Goal: Transaction & Acquisition: Purchase product/service

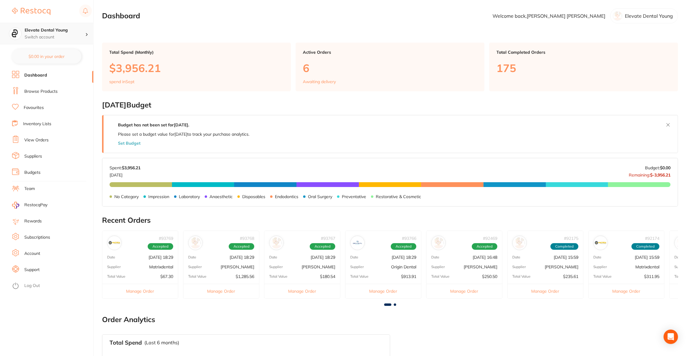
click at [48, 34] on p "Switch account" at bounding box center [55, 37] width 61 height 6
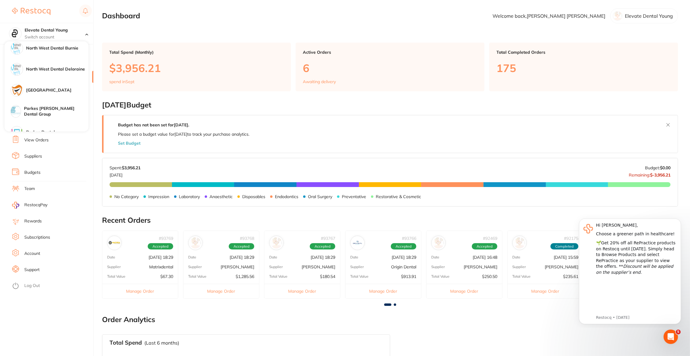
scroll to position [135, 0]
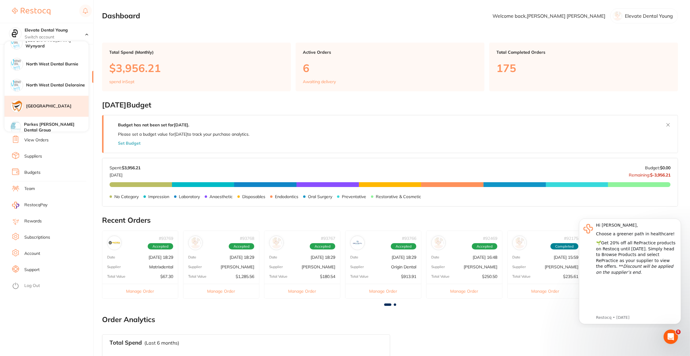
click at [63, 105] on h4 "[GEOGRAPHIC_DATA]" at bounding box center [57, 106] width 62 height 6
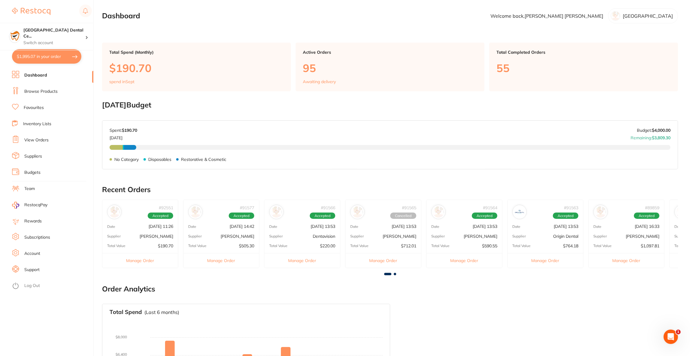
click at [44, 65] on section "[GEOGRAPHIC_DATA] Dental Ce... Switch account Riaz [MEDICAL_DATA] Experteeth De…" at bounding box center [47, 178] width 94 height 356
click at [44, 62] on button "$1,995.07 in your order" at bounding box center [46, 56] width 69 height 14
checkbox input "true"
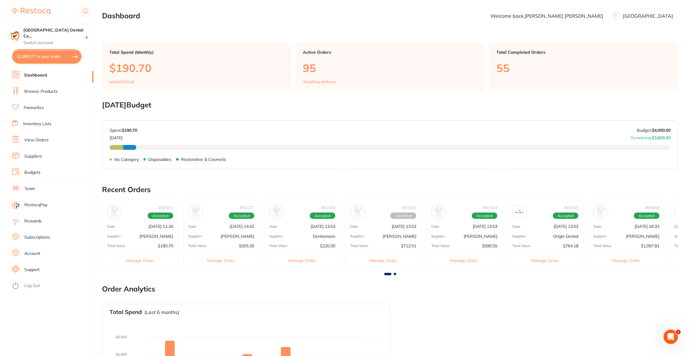
checkbox input "true"
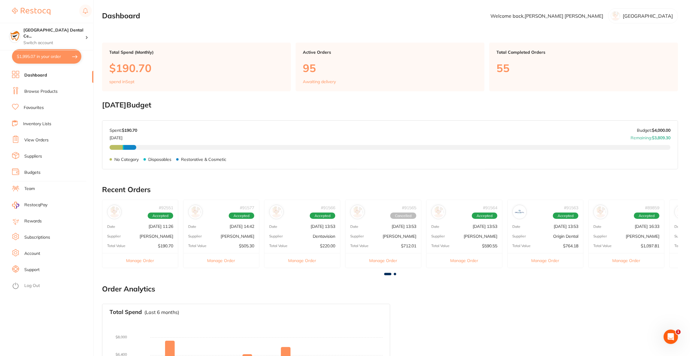
checkbox input "true"
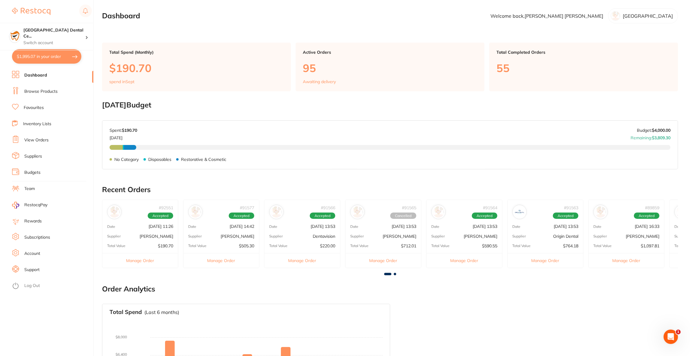
checkbox input "true"
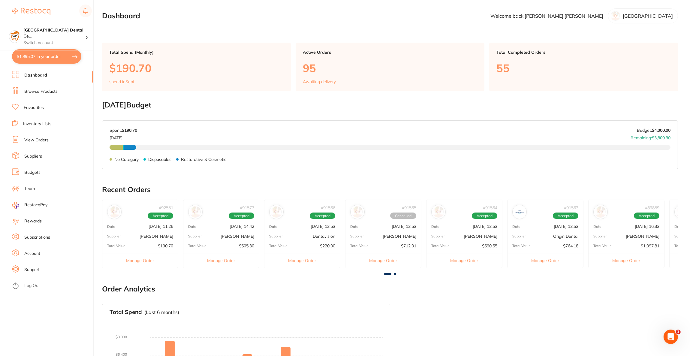
checkbox input "true"
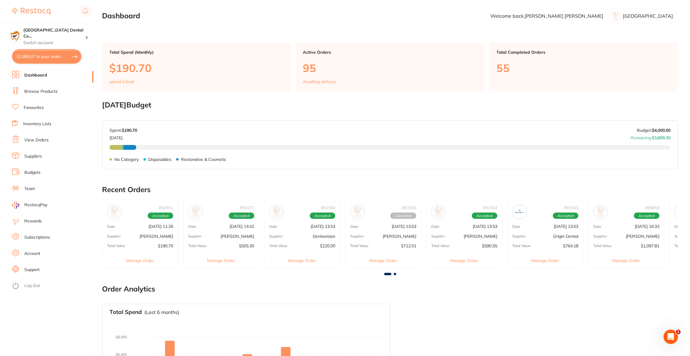
checkbox input "true"
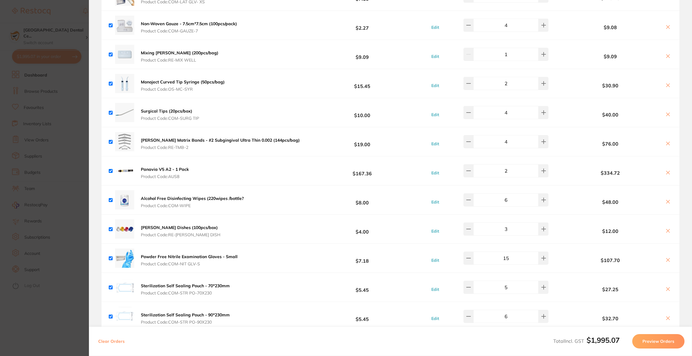
scroll to position [450, 0]
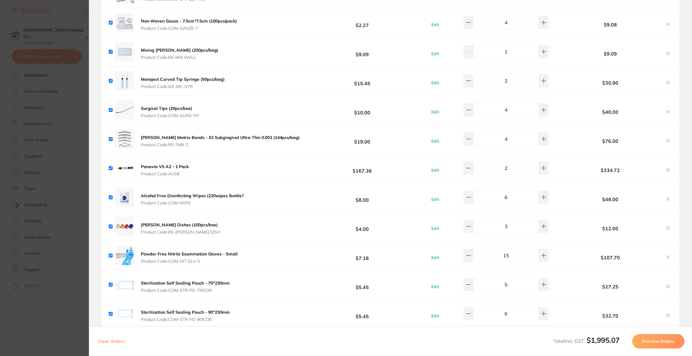
click at [666, 169] on icon at bounding box center [667, 169] width 3 height 3
click at [666, 226] on icon at bounding box center [667, 227] width 3 height 3
checkbox input "true"
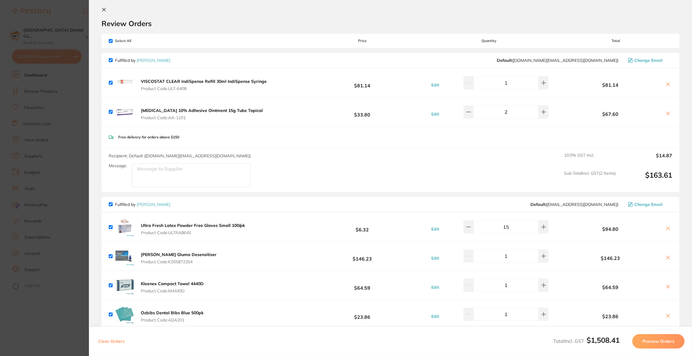
scroll to position [0, 0]
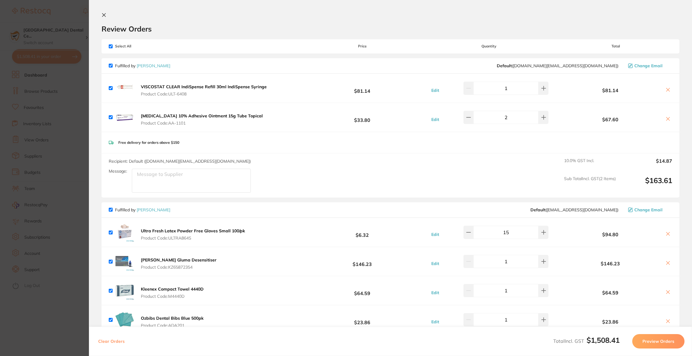
click at [49, 19] on section "Update RRP Set your pre negotiated price for this item. Item Agreed RRP (excl. …" at bounding box center [346, 178] width 692 height 356
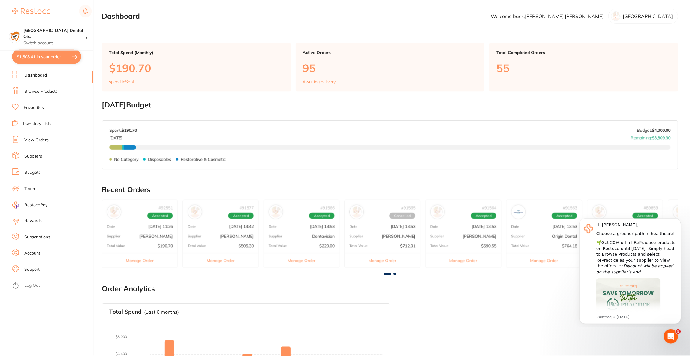
scroll to position [1, 0]
click at [50, 89] on link "Browse Products" at bounding box center [40, 92] width 33 height 6
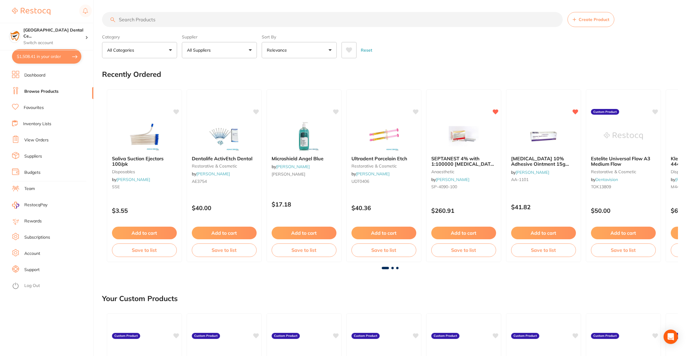
click at [210, 19] on input "search" at bounding box center [332, 19] width 461 height 15
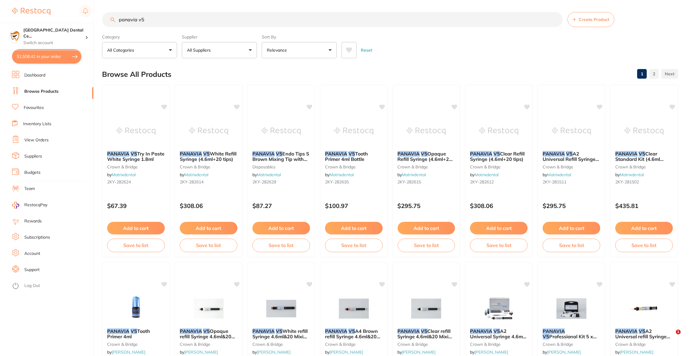
type input "panavia v5"
click at [213, 46] on button "All Suppliers" at bounding box center [219, 50] width 75 height 16
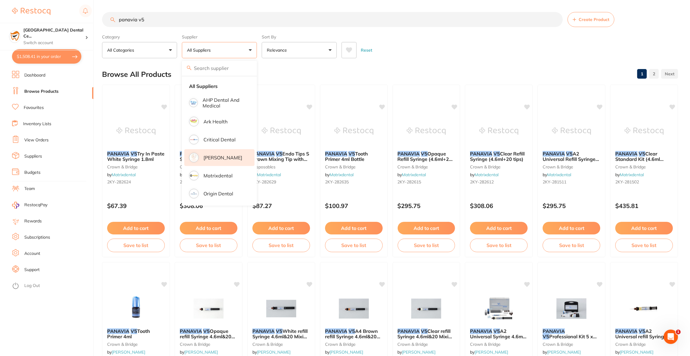
click at [228, 158] on p "[PERSON_NAME]" at bounding box center [223, 157] width 39 height 5
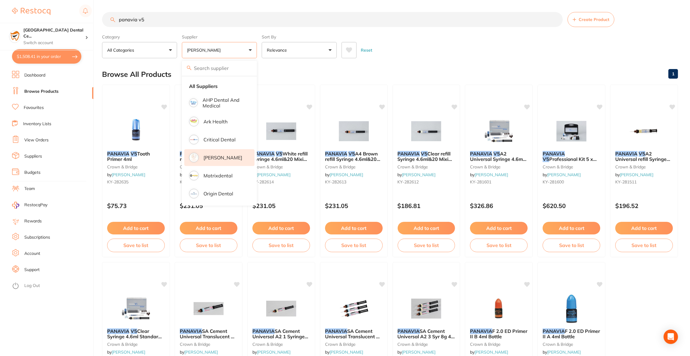
click at [487, 53] on div "Reset" at bounding box center [508, 47] width 332 height 21
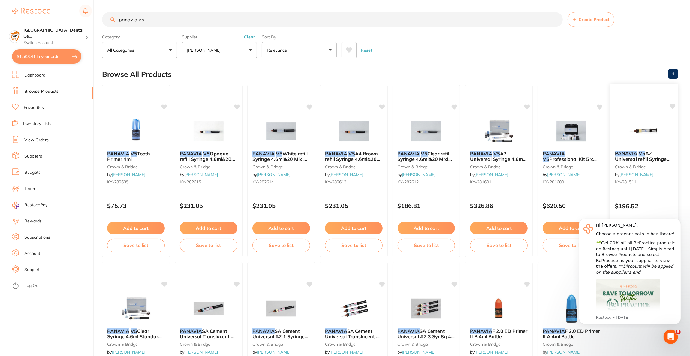
click at [631, 153] on em "PANAVIA" at bounding box center [626, 153] width 23 height 6
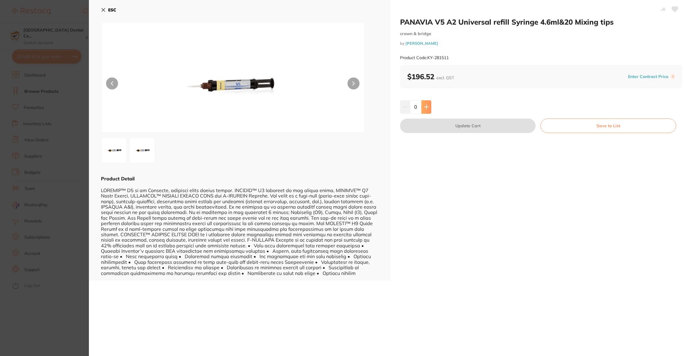
click at [428, 110] on button at bounding box center [426, 106] width 10 height 13
type input "2"
click at [442, 129] on button "Update Cart" at bounding box center [467, 126] width 135 height 14
checkbox input "false"
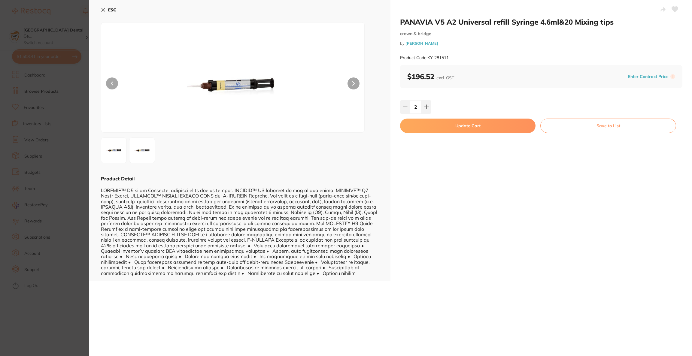
checkbox input "false"
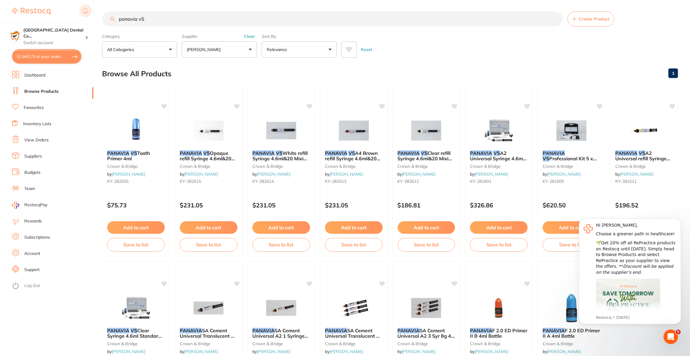
drag, startPoint x: 166, startPoint y: 20, endPoint x: 83, endPoint y: 12, distance: 84.1
click at [83, 12] on div "$1,940.75 [GEOGRAPHIC_DATA] Dental Ce... Switch account Riaz [MEDICAL_DATA] Exp…" at bounding box center [345, 177] width 690 height 356
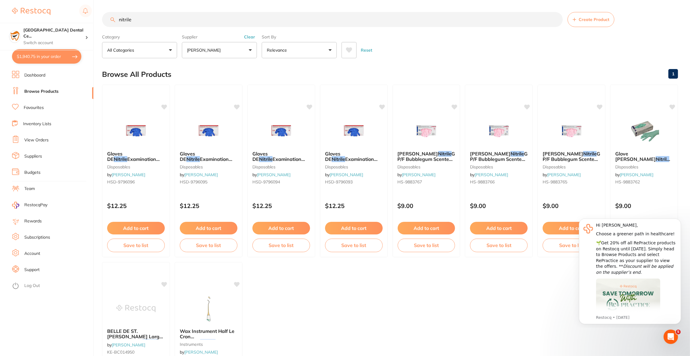
type input "nitrile"
click at [28, 58] on button "$1,940.75 in your order" at bounding box center [46, 56] width 69 height 14
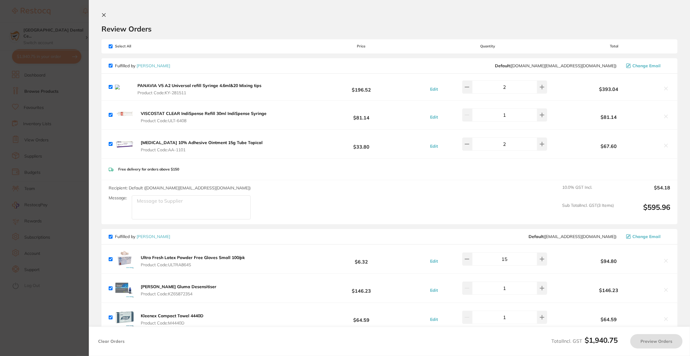
checkbox input "true"
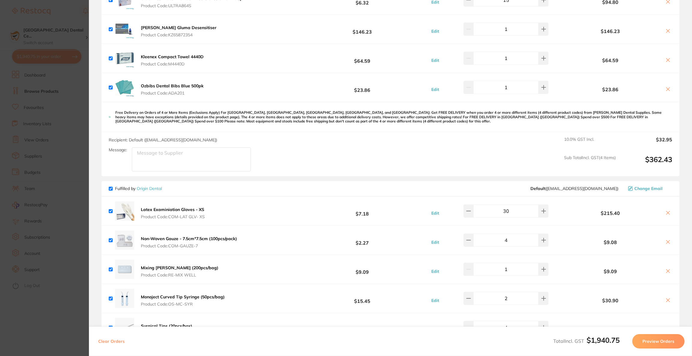
scroll to position [180, 0]
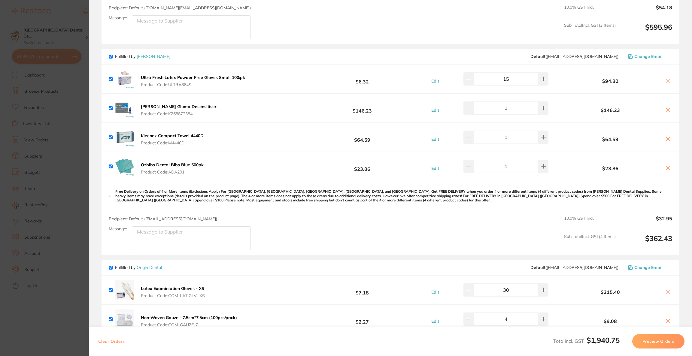
click at [63, 32] on section "Update RRP Set your pre negotiated price for this item. Item Agreed RRP (excl. …" at bounding box center [346, 178] width 692 height 356
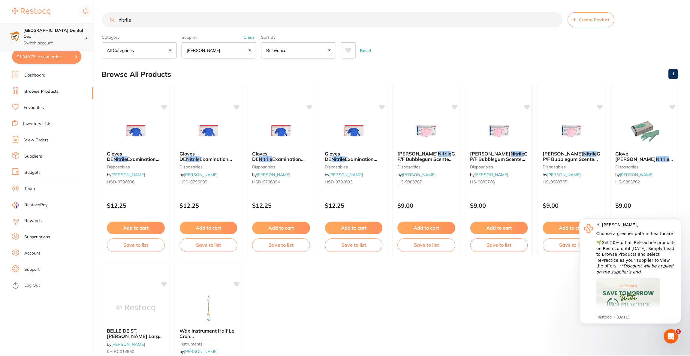
scroll to position [1, 0]
drag, startPoint x: 147, startPoint y: 19, endPoint x: 112, endPoint y: 19, distance: 34.8
click at [112, 19] on div "nitrile Create Product" at bounding box center [390, 18] width 576 height 15
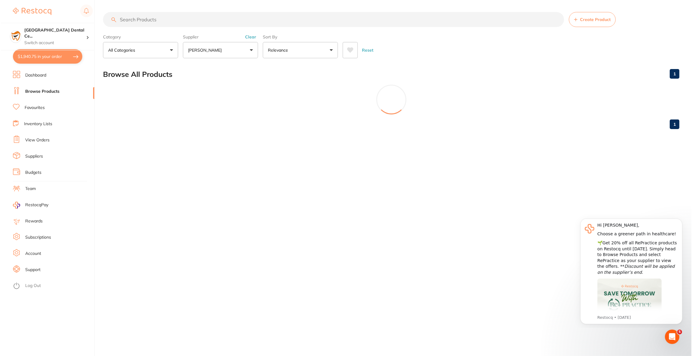
scroll to position [0, 0]
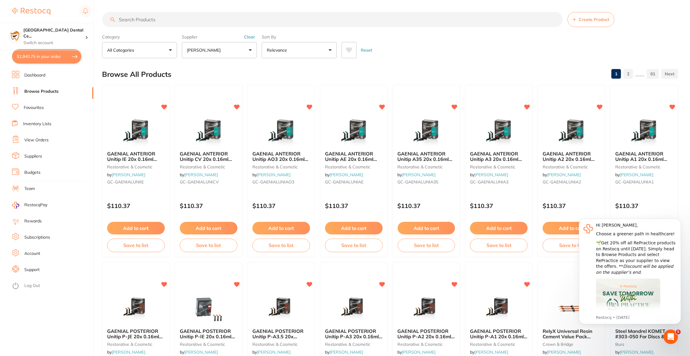
paste input "SA1-NIT100B-S"
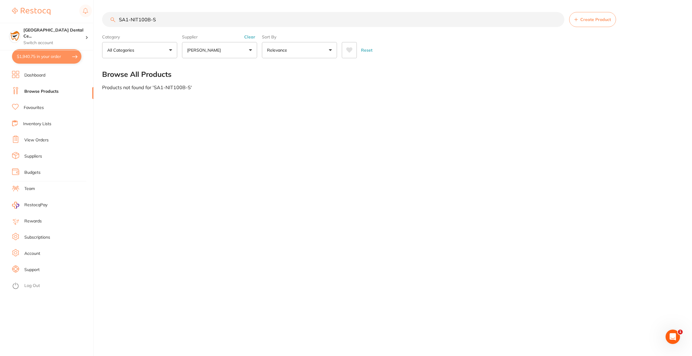
type input "SA1-NIT100B-S"
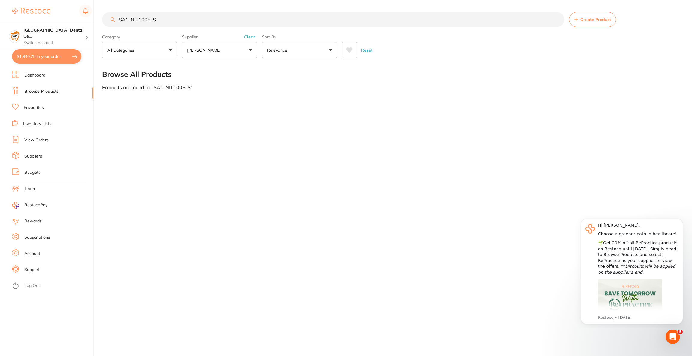
click at [30, 50] on button "$1,940.75 in your order" at bounding box center [46, 56] width 69 height 14
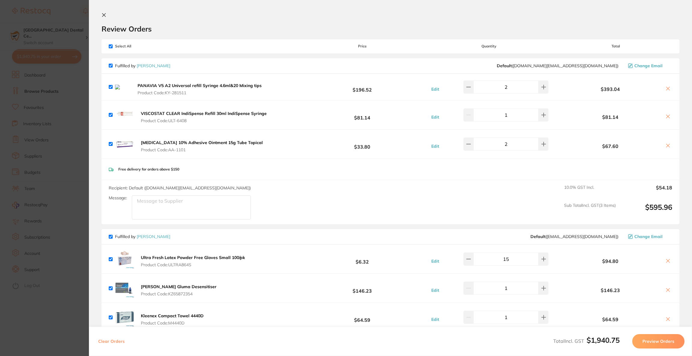
click at [668, 90] on icon at bounding box center [667, 88] width 5 height 5
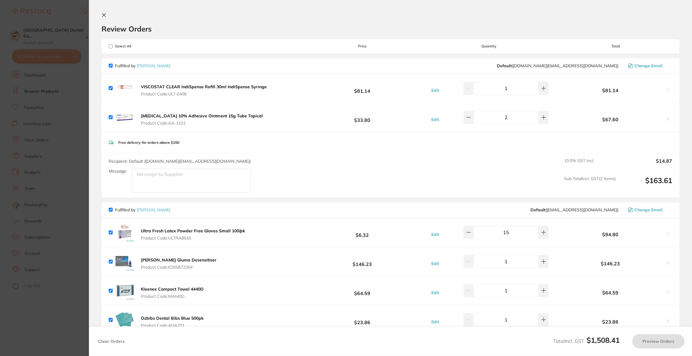
checkbox input "true"
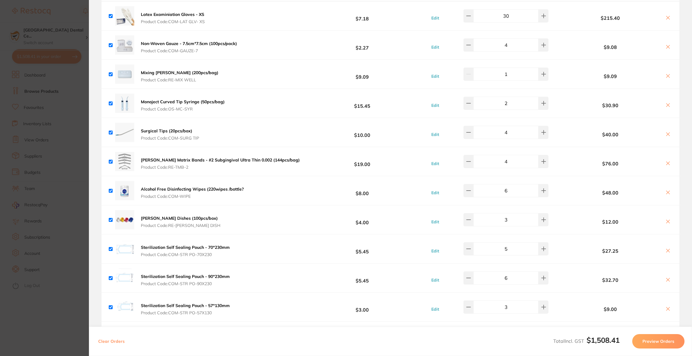
scroll to position [495, 0]
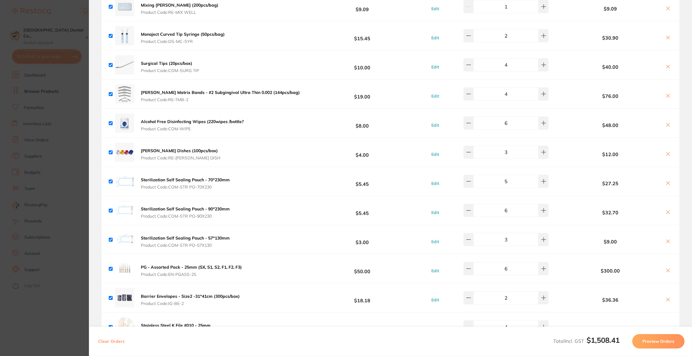
click at [647, 339] on button "Preview Orders" at bounding box center [658, 341] width 52 height 14
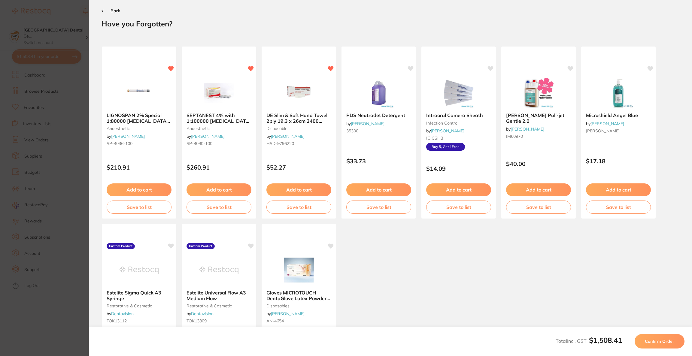
scroll to position [0, 0]
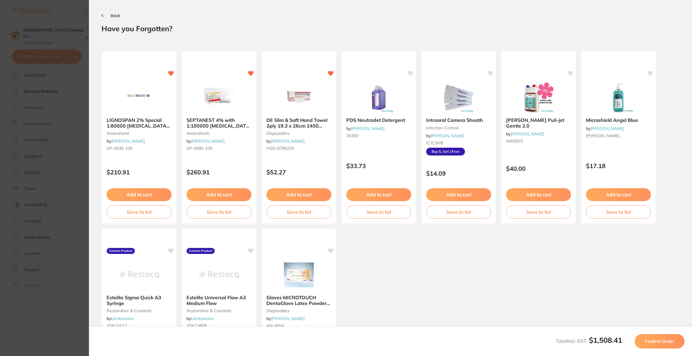
click at [647, 341] on span "Confirm Order" at bounding box center [659, 341] width 29 height 5
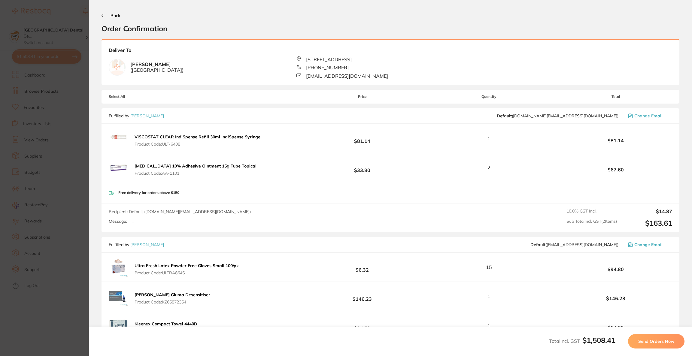
click at [647, 341] on span "Send Orders Now" at bounding box center [656, 341] width 36 height 5
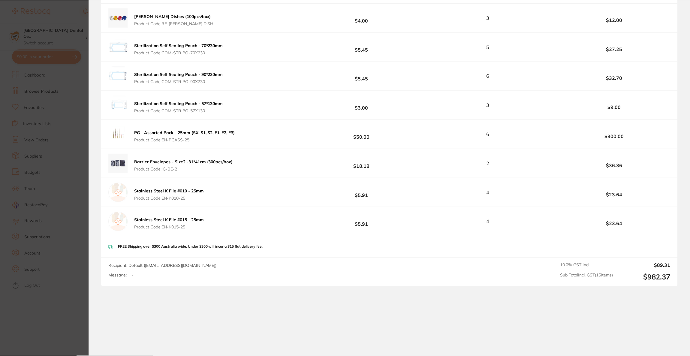
scroll to position [815, 0]
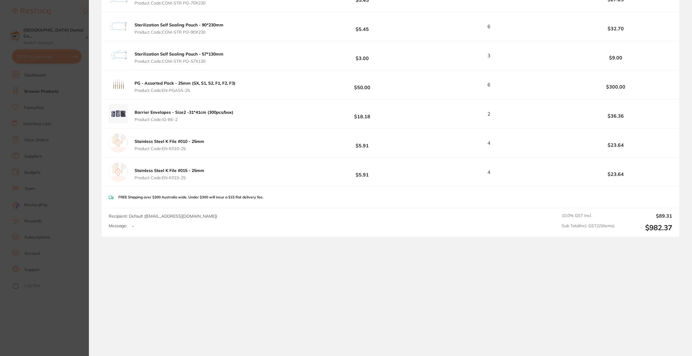
click at [0, 83] on section "Update RRP Set your pre negotiated price for this item. Item Agreed RRP (excl. …" at bounding box center [346, 178] width 692 height 356
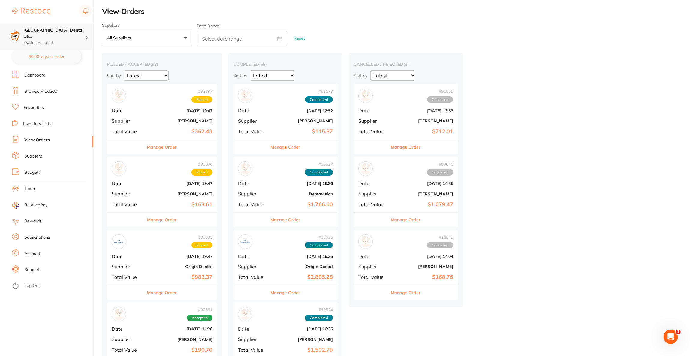
click at [54, 41] on div "[GEOGRAPHIC_DATA] Dental Ce... Switch account" at bounding box center [46, 37] width 93 height 28
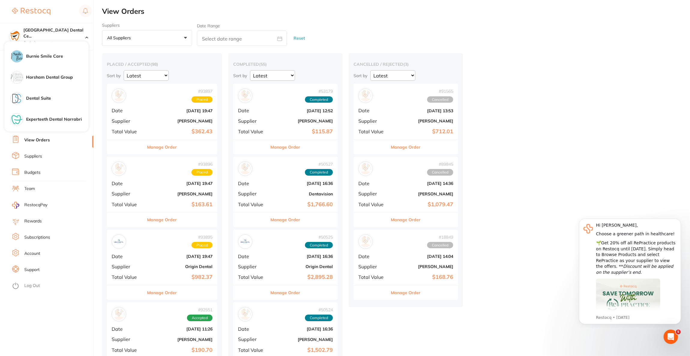
scroll to position [450, 0]
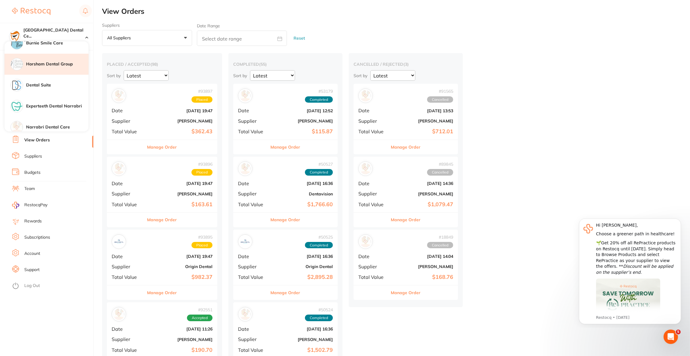
click at [60, 62] on h4 "Horsham Dental Group" at bounding box center [57, 64] width 62 height 6
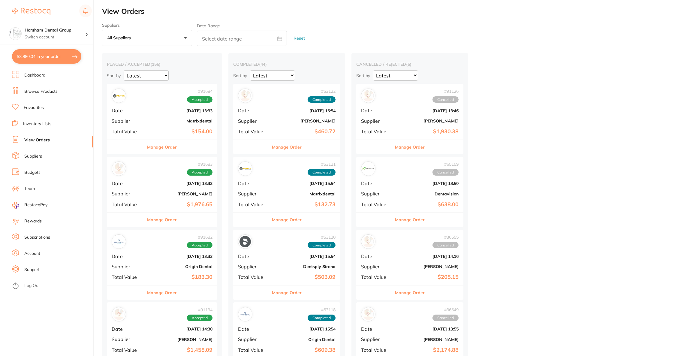
click at [60, 62] on button "$3,880.04 in your order" at bounding box center [46, 56] width 69 height 14
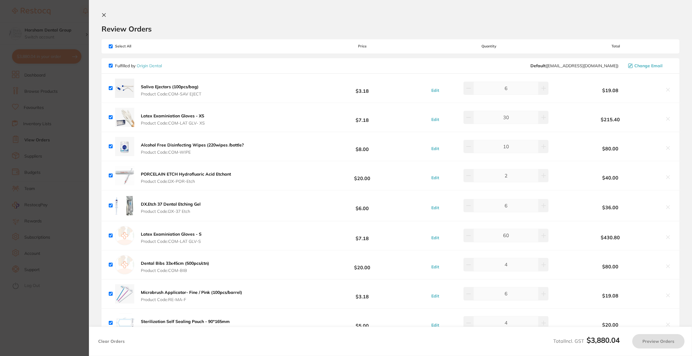
checkbox input "true"
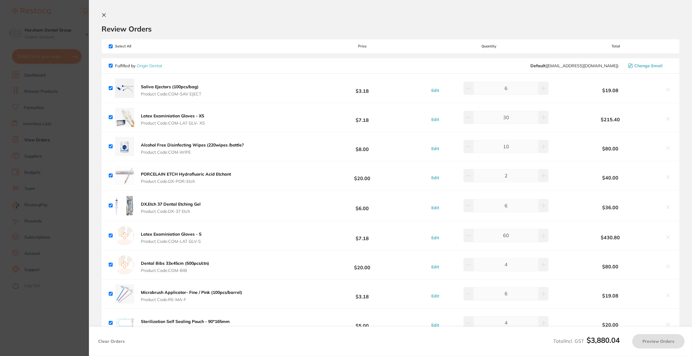
checkbox input "true"
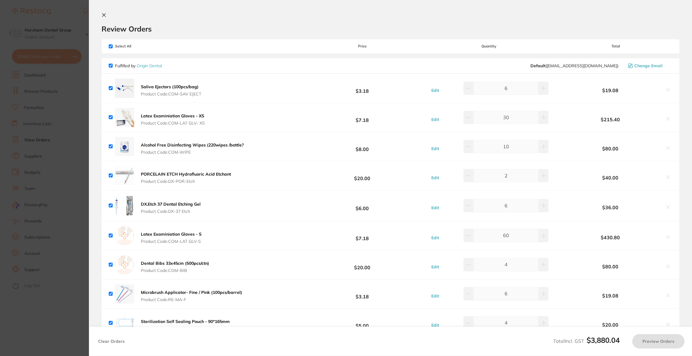
checkbox input "true"
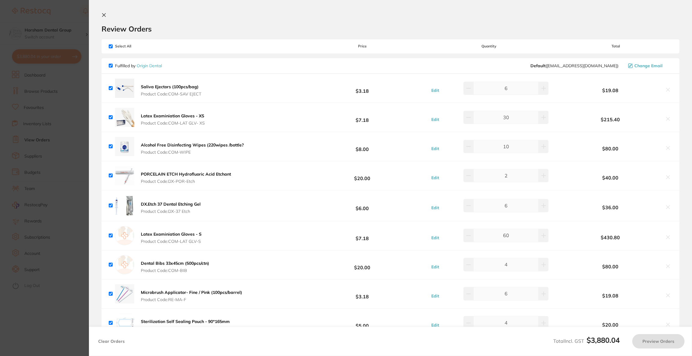
checkbox input "true"
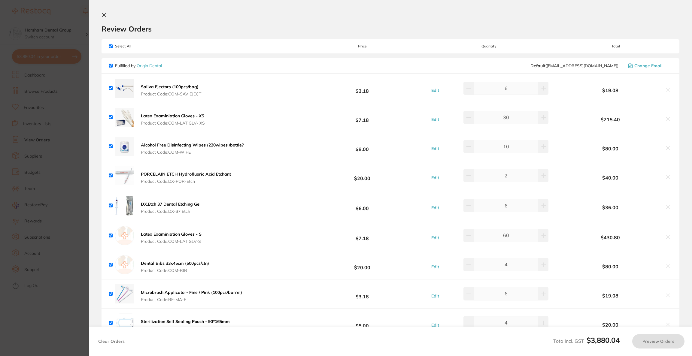
checkbox input "true"
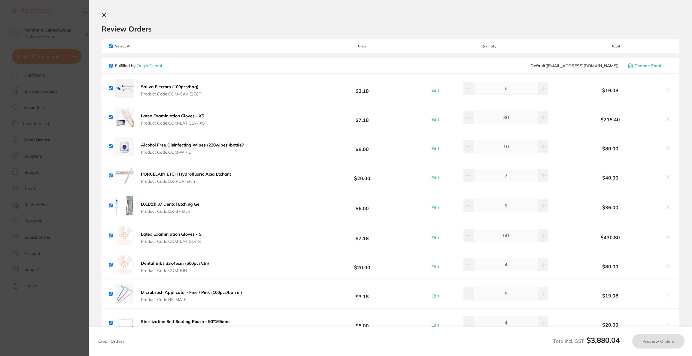
checkbox input "true"
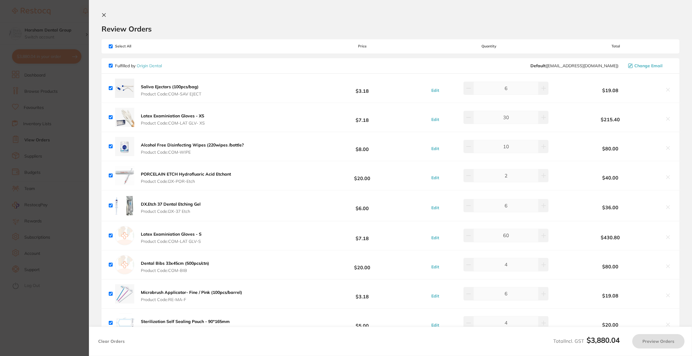
checkbox input "true"
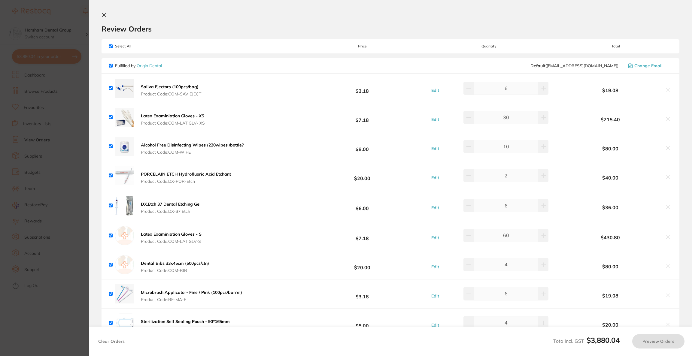
checkbox input "true"
click at [665, 237] on icon at bounding box center [667, 237] width 5 height 5
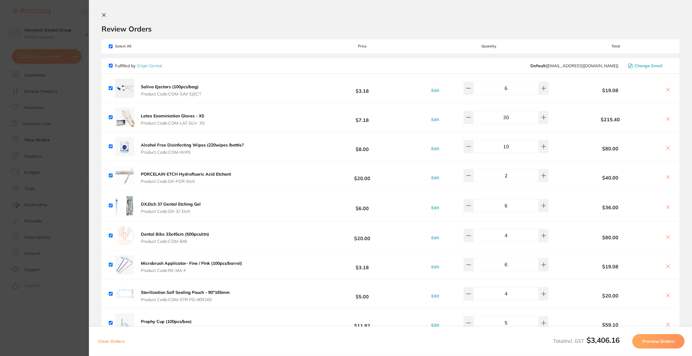
scroll to position [45, 0]
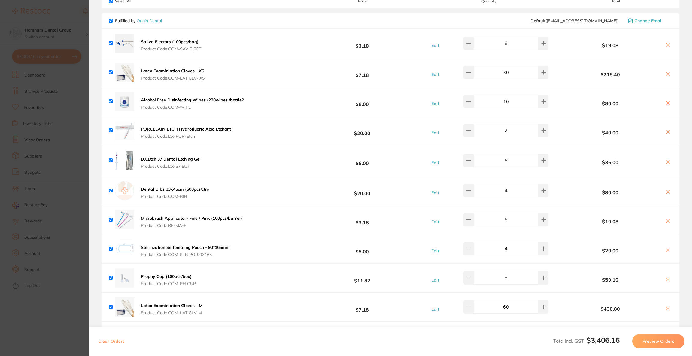
click at [665, 193] on icon at bounding box center [667, 192] width 5 height 5
checkbox input "true"
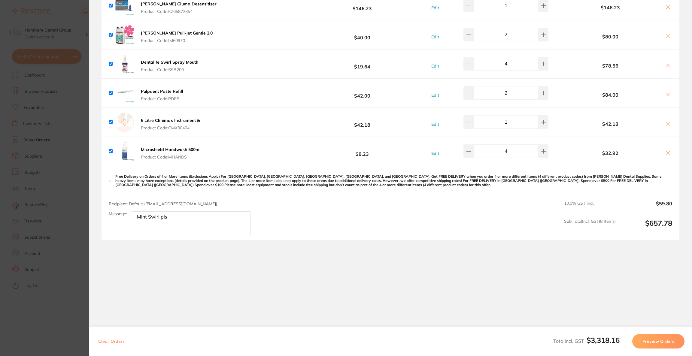
scroll to position [1049, 0]
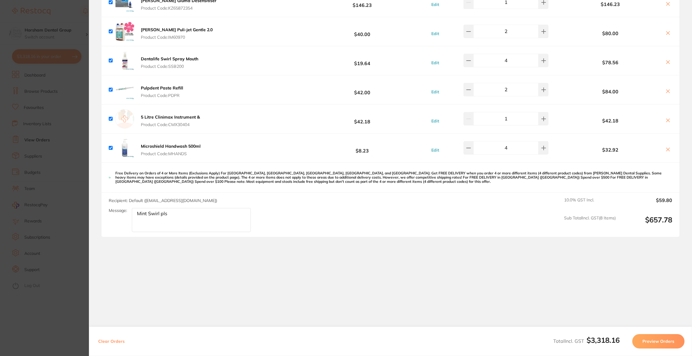
click at [35, 123] on section "Update RRP Set your pre negotiated price for this item. Item Agreed RRP (excl. …" at bounding box center [346, 178] width 692 height 356
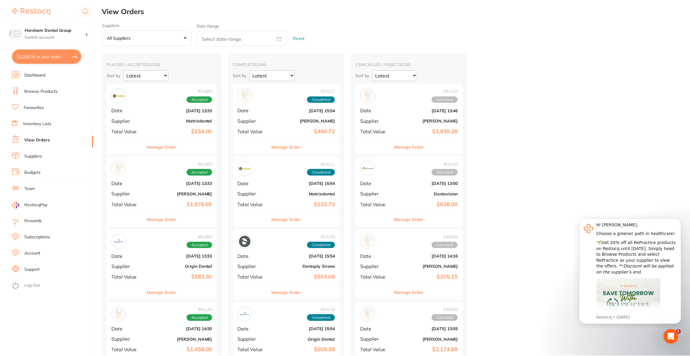
scroll to position [1, 0]
click at [41, 95] on li "Browse Products" at bounding box center [52, 91] width 81 height 9
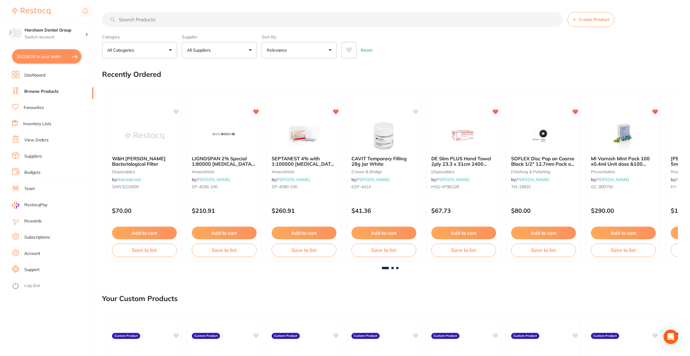
click at [206, 20] on input "search" at bounding box center [332, 19] width 461 height 15
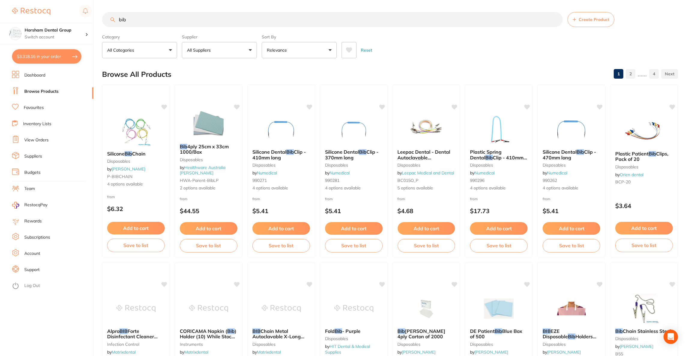
type input "bib"
click at [252, 47] on button "All Suppliers" at bounding box center [219, 50] width 75 height 16
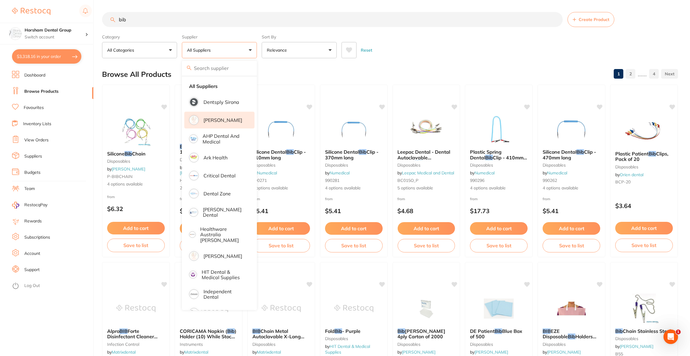
click at [217, 123] on li "[PERSON_NAME]" at bounding box center [219, 120] width 70 height 17
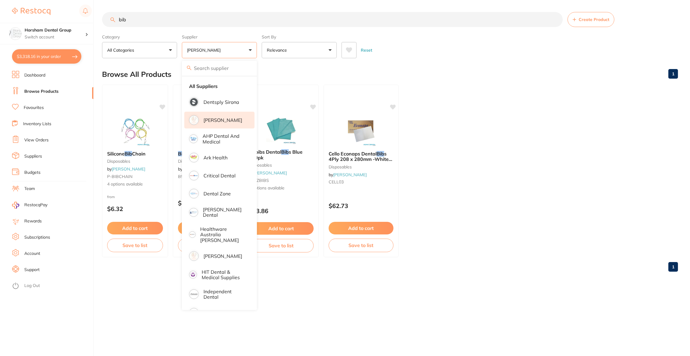
click at [438, 50] on div "Reset" at bounding box center [508, 47] width 332 height 21
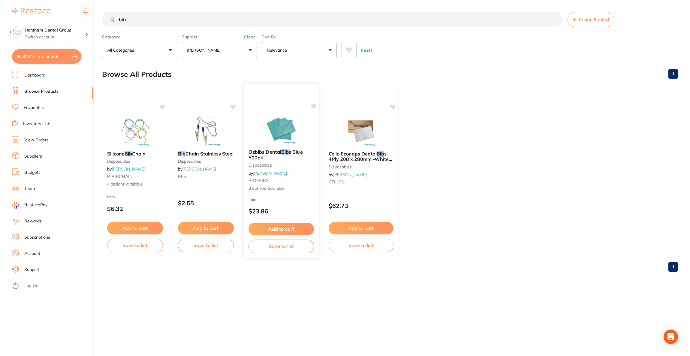
click at [285, 125] on img at bounding box center [281, 129] width 39 height 30
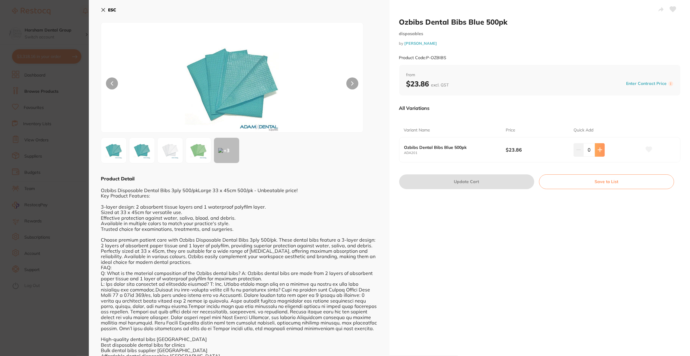
click at [603, 147] on button at bounding box center [600, 149] width 10 height 13
type input "4"
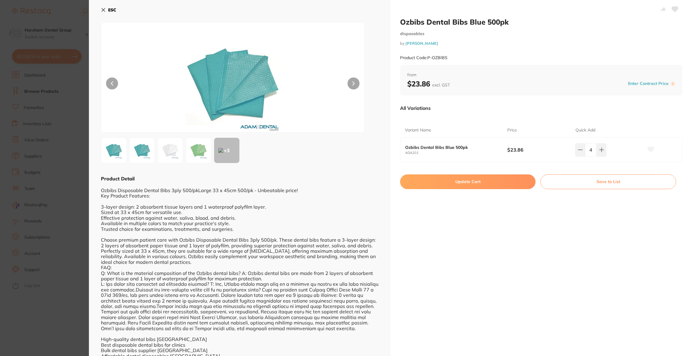
click at [492, 186] on button "Update Cart" at bounding box center [467, 181] width 135 height 14
checkbox input "false"
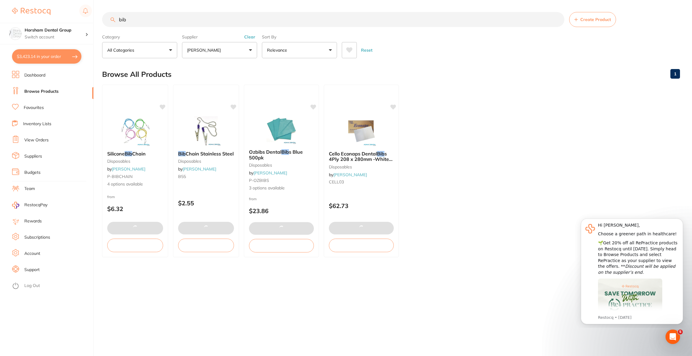
click at [29, 57] on button "$3,423.14 in your order" at bounding box center [46, 56] width 69 height 14
checkbox input "true"
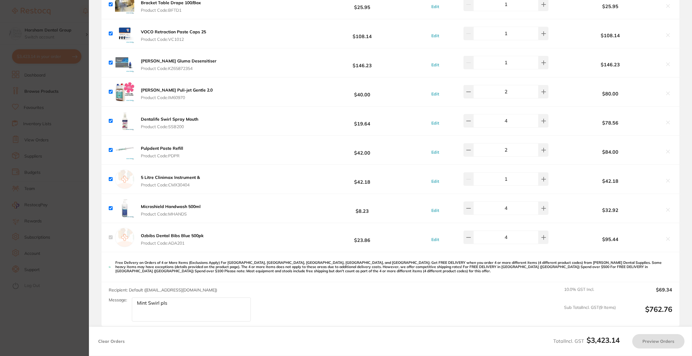
checkbox input "true"
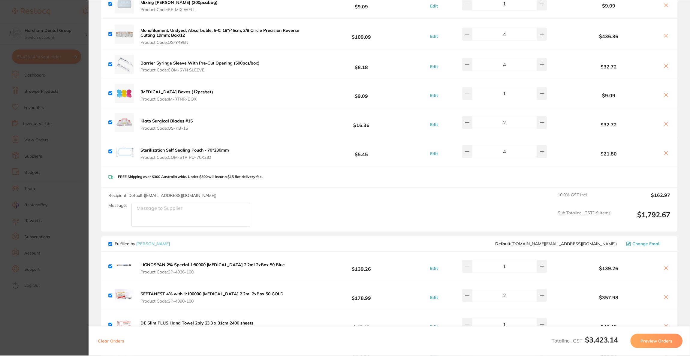
scroll to position [464, 0]
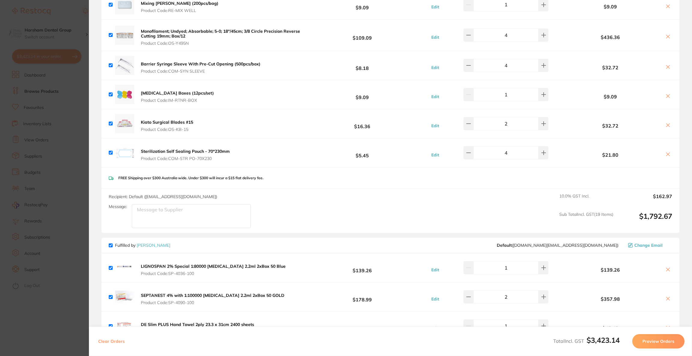
click at [32, 71] on section "Update RRP Set your pre negotiated price for this item. Item Agreed RRP (excl. …" at bounding box center [346, 178] width 692 height 356
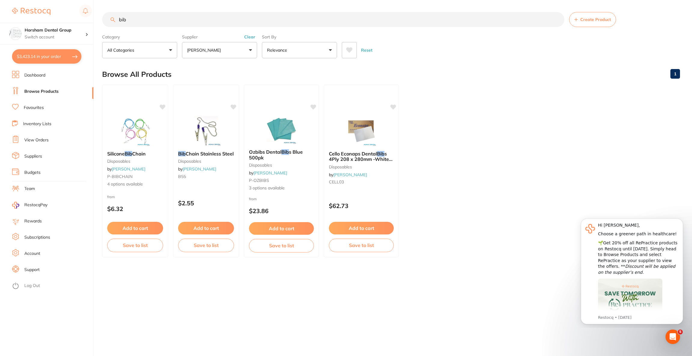
drag, startPoint x: 135, startPoint y: 23, endPoint x: 105, endPoint y: 20, distance: 30.1
click at [105, 20] on input "bib" at bounding box center [333, 19] width 462 height 15
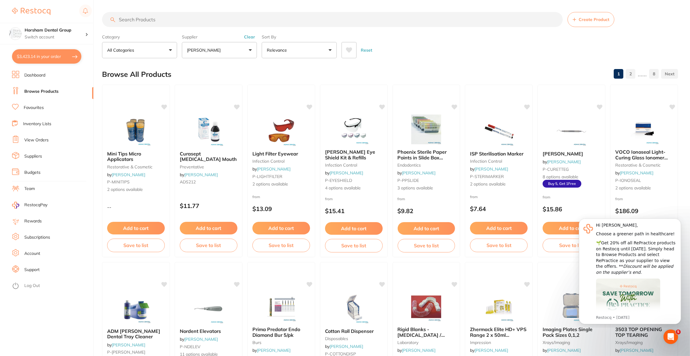
paste input "SSM200"
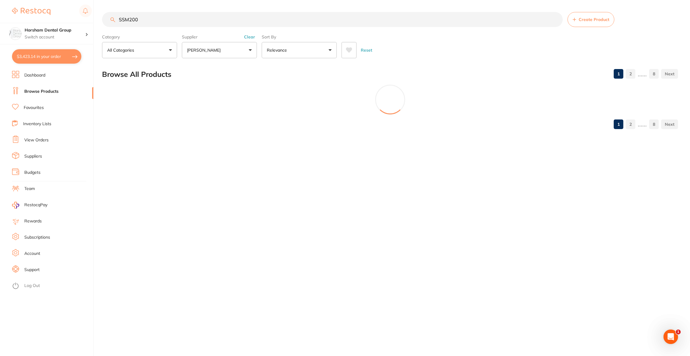
scroll to position [0, 0]
type input "SSM200"
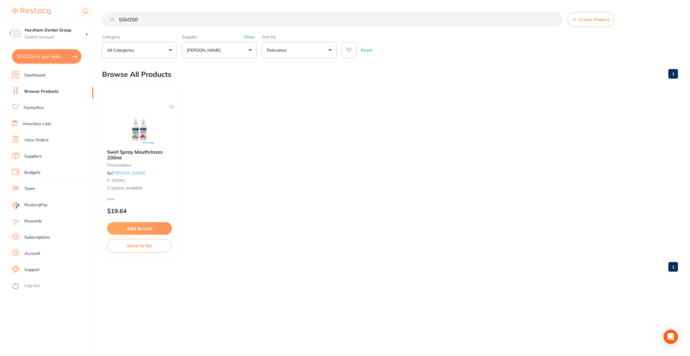
click at [153, 126] on img at bounding box center [139, 129] width 39 height 30
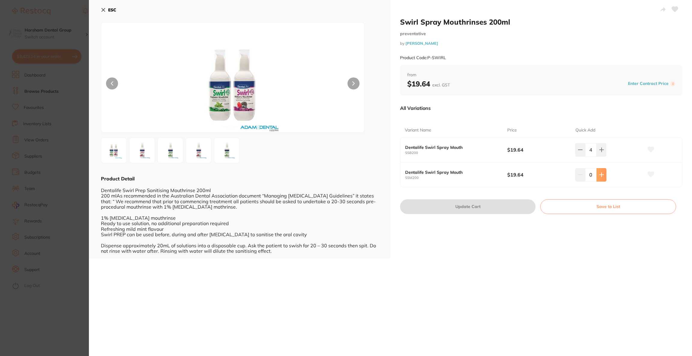
click at [601, 178] on button at bounding box center [601, 174] width 10 height 13
type input "2"
click at [504, 208] on button "Update Cart" at bounding box center [467, 206] width 135 height 14
checkbox input "false"
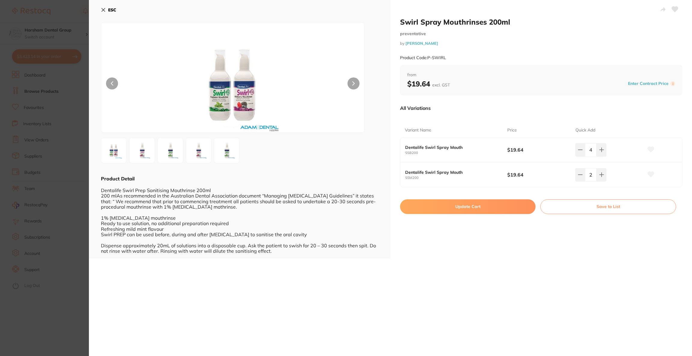
checkbox input "false"
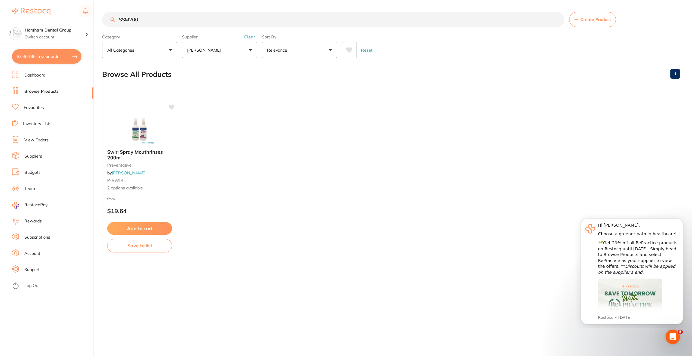
click at [60, 55] on button "$3,466.35 in your order" at bounding box center [46, 56] width 69 height 14
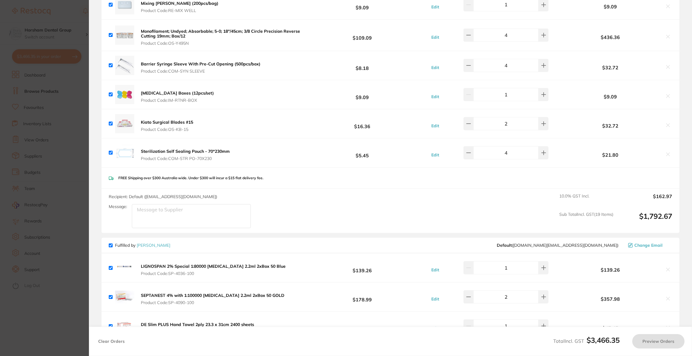
checkbox input "true"
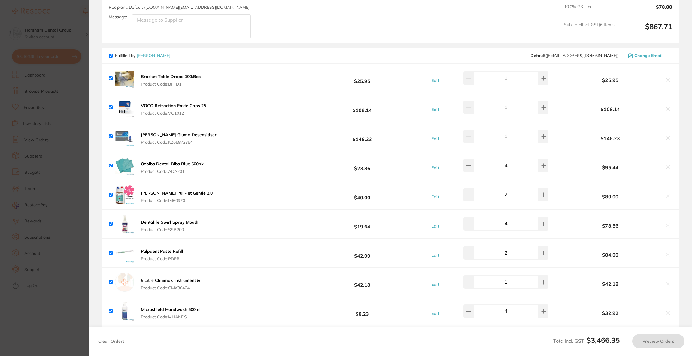
scroll to position [1108, 0]
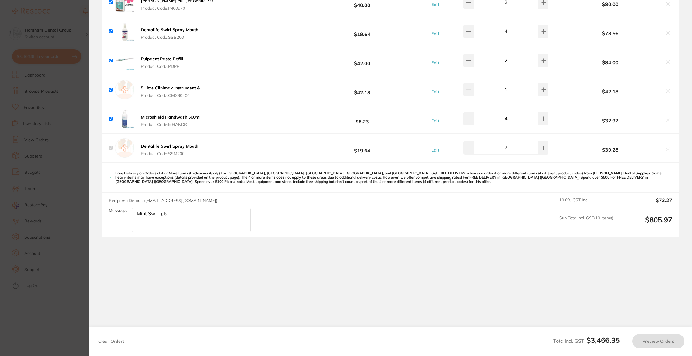
drag, startPoint x: 197, startPoint y: 214, endPoint x: 123, endPoint y: 211, distance: 73.6
click at [124, 211] on div "Message: Mint Swirl pls" at bounding box center [182, 220] width 147 height 24
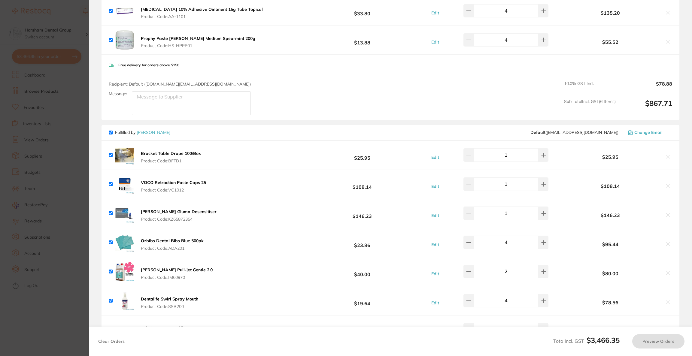
checkbox input "true"
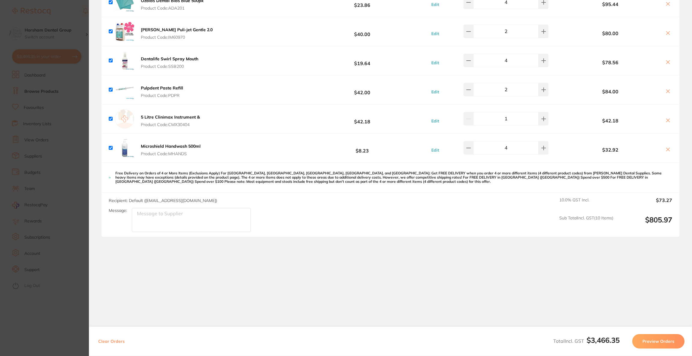
click at [50, 186] on section "Update RRP Set your pre negotiated price for this item. Item Agreed RRP (excl. …" at bounding box center [346, 178] width 692 height 356
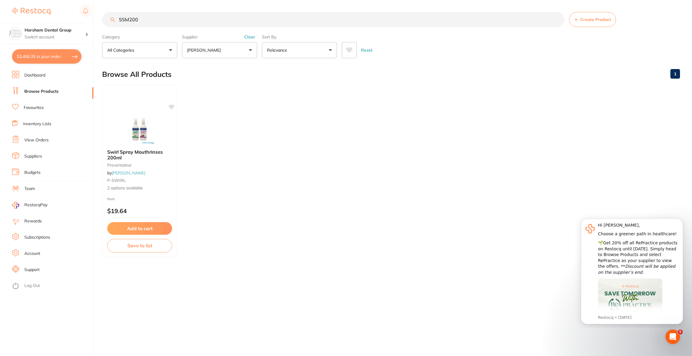
drag, startPoint x: 163, startPoint y: 17, endPoint x: 109, endPoint y: 18, distance: 54.6
click at [109, 18] on input "SSM200" at bounding box center [333, 19] width 462 height 15
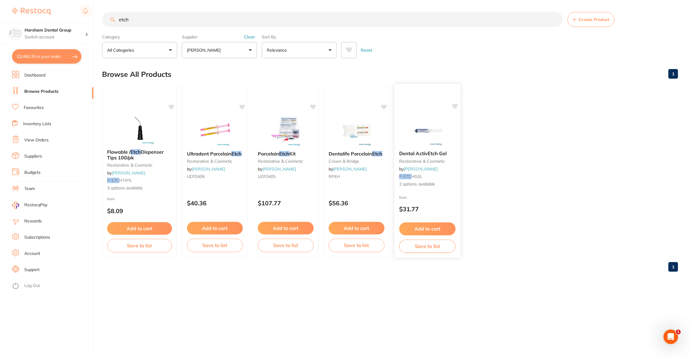
scroll to position [0, 0]
type input "etch"
click at [418, 131] on img at bounding box center [427, 131] width 39 height 30
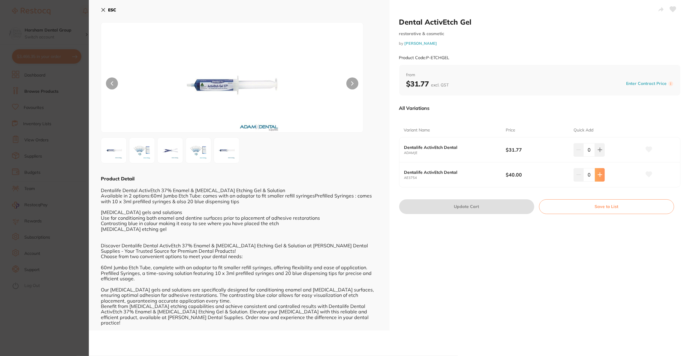
click at [602, 177] on button at bounding box center [600, 174] width 10 height 13
type input "1"
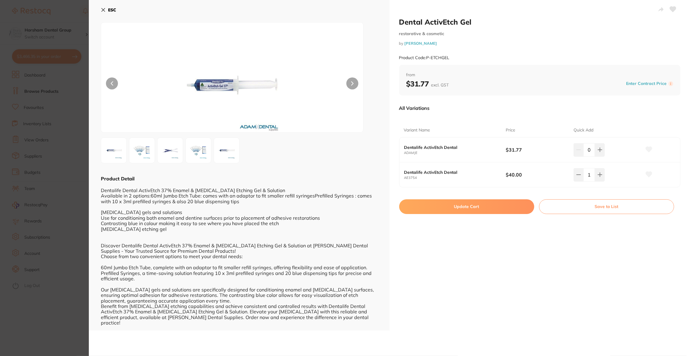
click at [485, 205] on button "Update Cart" at bounding box center [466, 206] width 135 height 14
checkbox input "false"
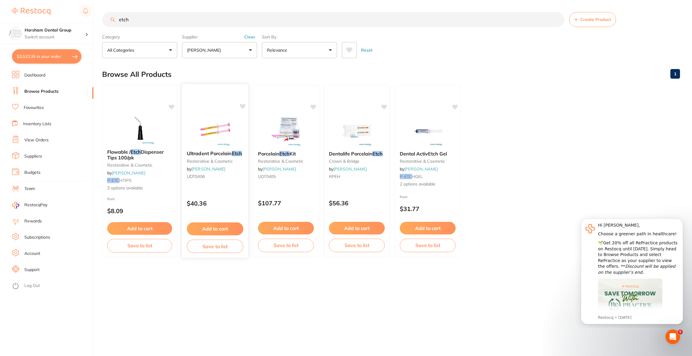
click at [231, 142] on img at bounding box center [214, 131] width 39 height 30
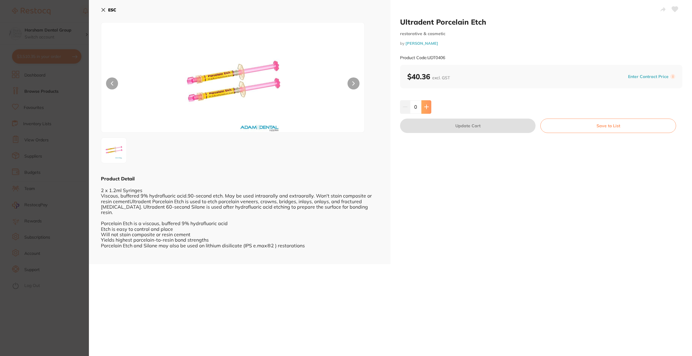
click at [424, 108] on icon at bounding box center [426, 106] width 5 height 5
type input "1"
click at [425, 122] on button "Update Cart" at bounding box center [467, 126] width 135 height 14
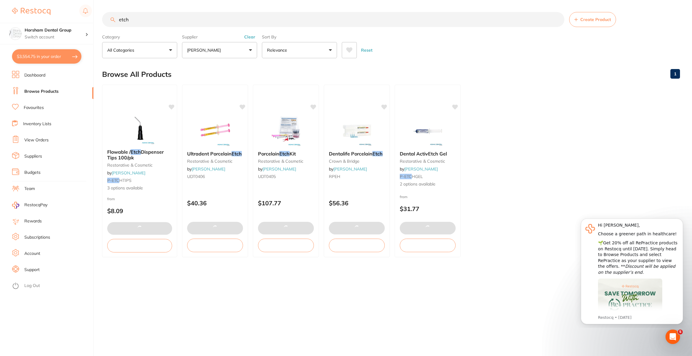
click at [62, 58] on button "$3,554.75 in your order" at bounding box center [46, 56] width 69 height 14
checkbox input "true"
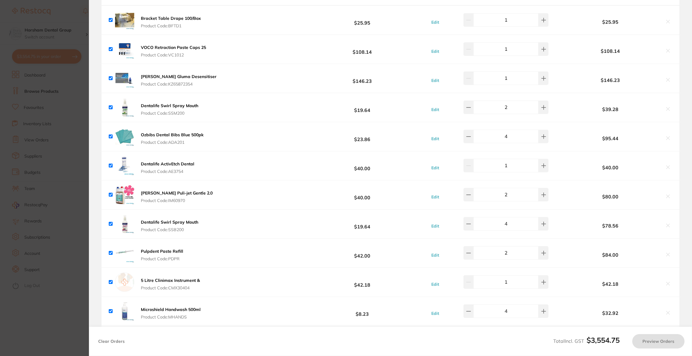
checkbox input "true"
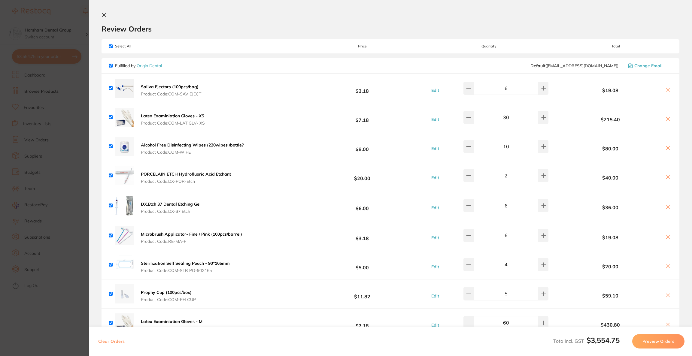
click at [653, 342] on button "Preview Orders" at bounding box center [658, 341] width 52 height 14
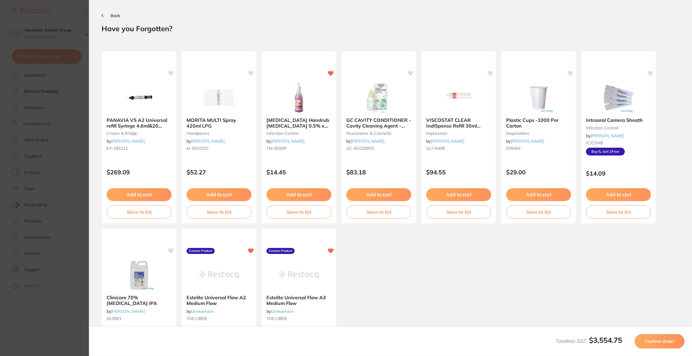
click at [653, 342] on span "Confirm Order" at bounding box center [659, 341] width 29 height 5
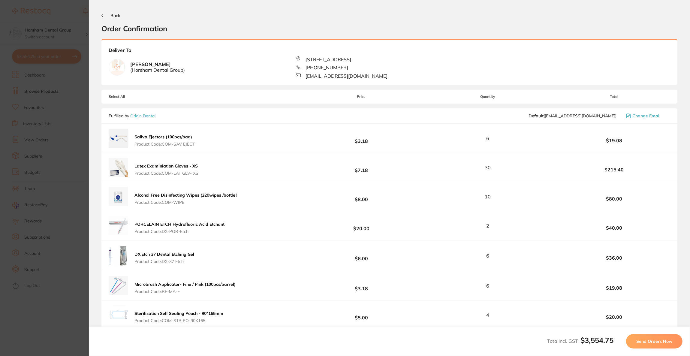
click at [653, 342] on span "Send Orders Now" at bounding box center [655, 341] width 36 height 5
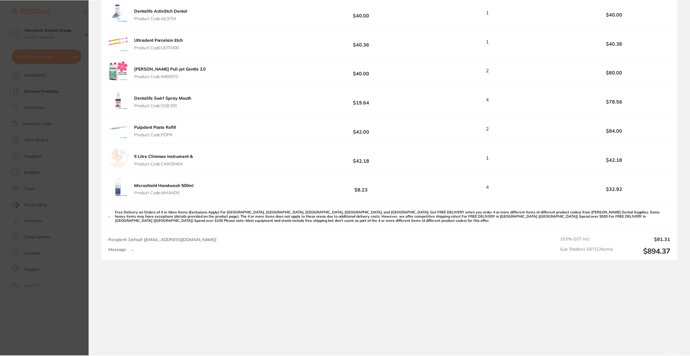
scroll to position [1287, 0]
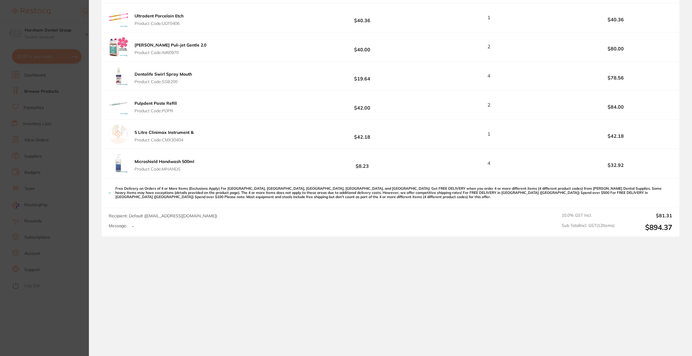
click at [27, 100] on section "Update RRP Set your pre negotiated price for this item. Item Agreed RRP (excl. …" at bounding box center [346, 178] width 692 height 356
